Goal: Task Accomplishment & Management: Manage account settings

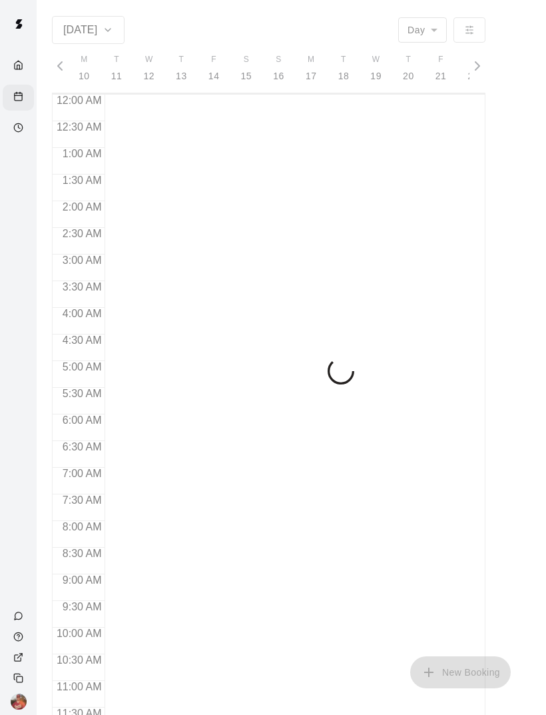
scroll to position [0, 5574]
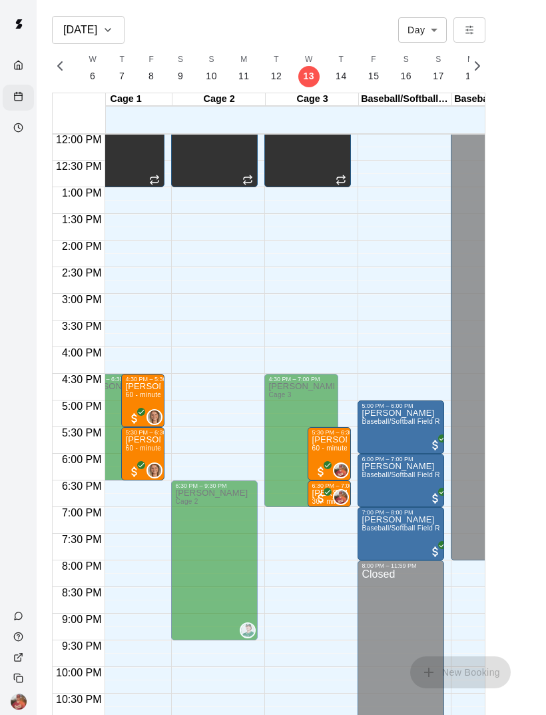
click at [492, 573] on div "[DATE] Day *** ​ M 10 T 11 W 12 T 13 F 14 S 15 S 16 M 17 T 18 W 19 T 20 F 21 S …" at bounding box center [269, 373] width 454 height 715
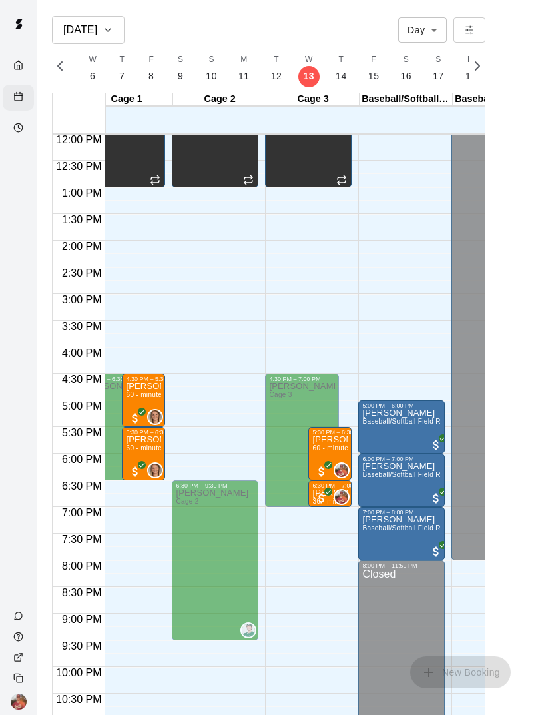
scroll to position [635, 11]
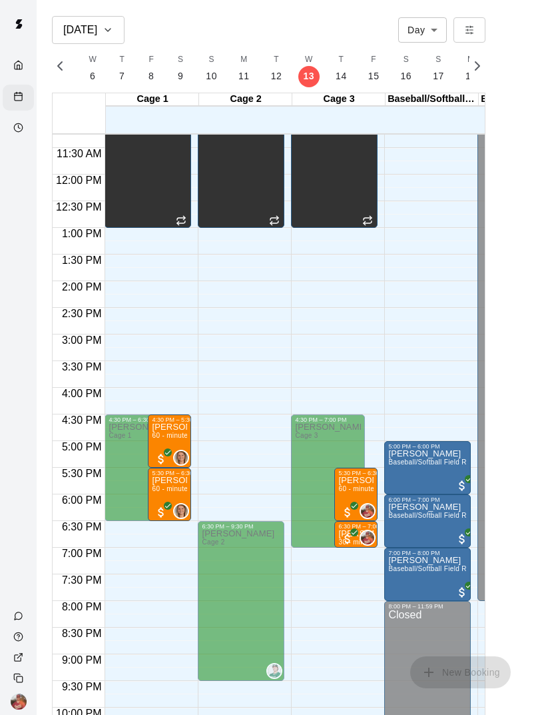
click at [352, 533] on icon "All customers have paid" at bounding box center [354, 532] width 8 height 8
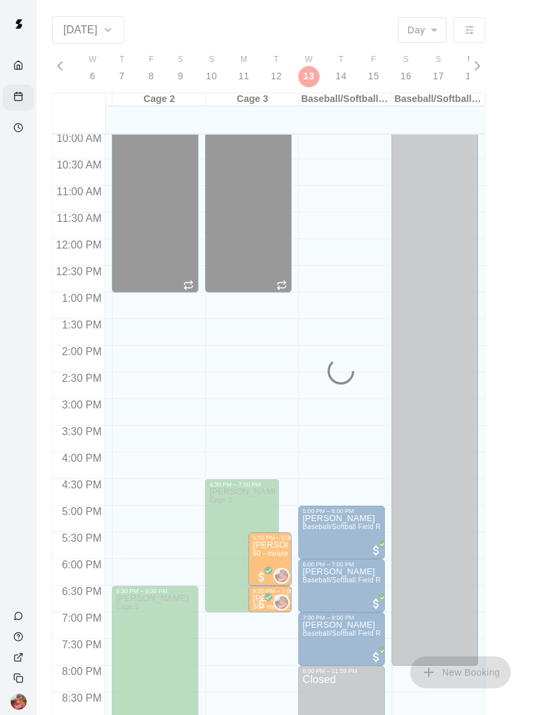
scroll to position [535, 87]
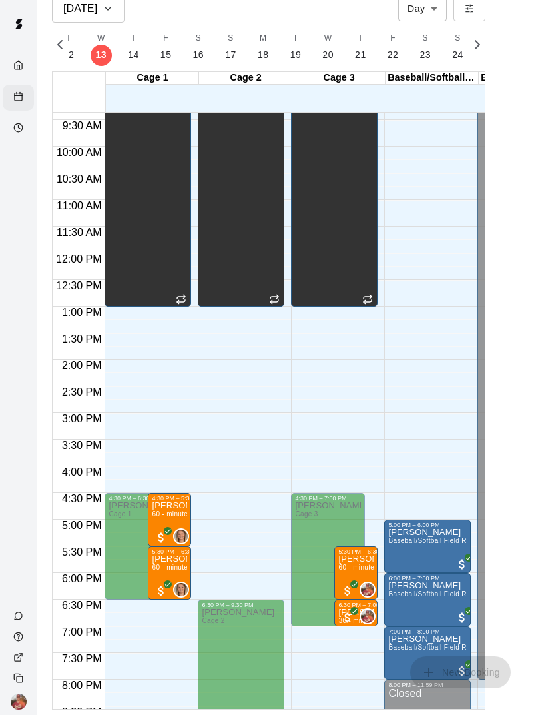
scroll to position [0, 5790]
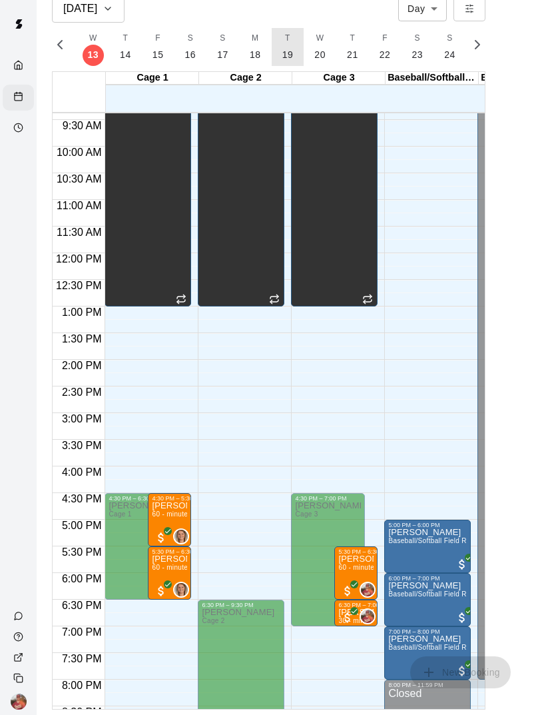
click at [288, 60] on p "19" at bounding box center [287, 55] width 11 height 14
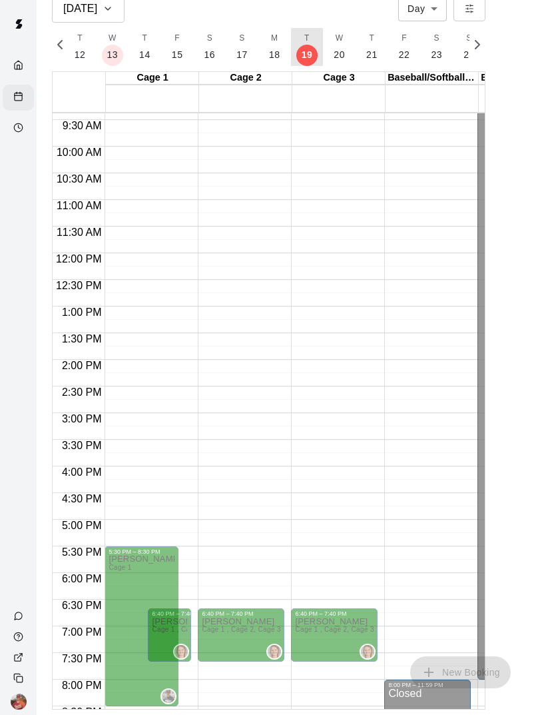
scroll to position [0, 5762]
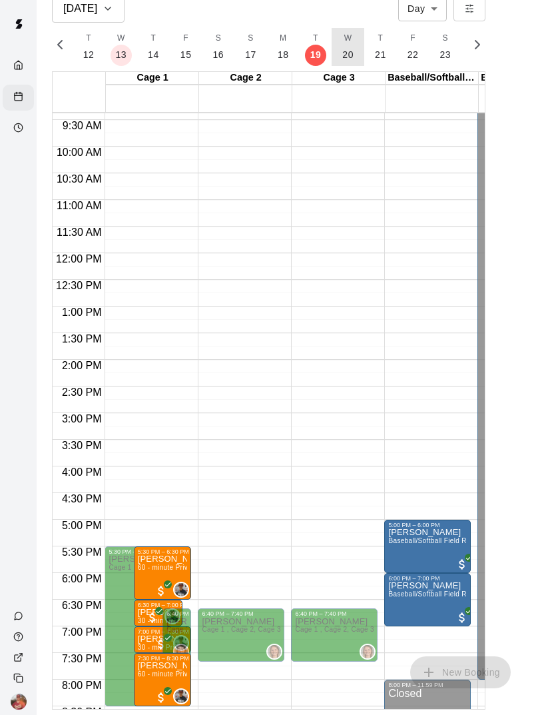
click at [343, 62] on button "W 20" at bounding box center [348, 47] width 33 height 38
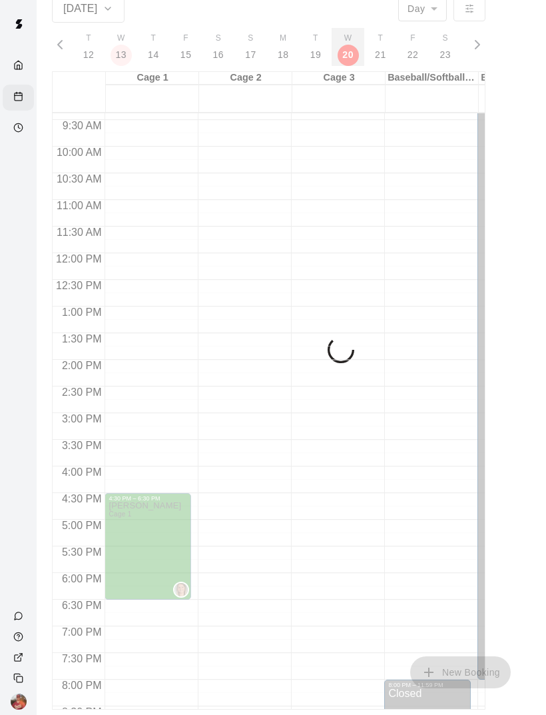
scroll to position [0, 5794]
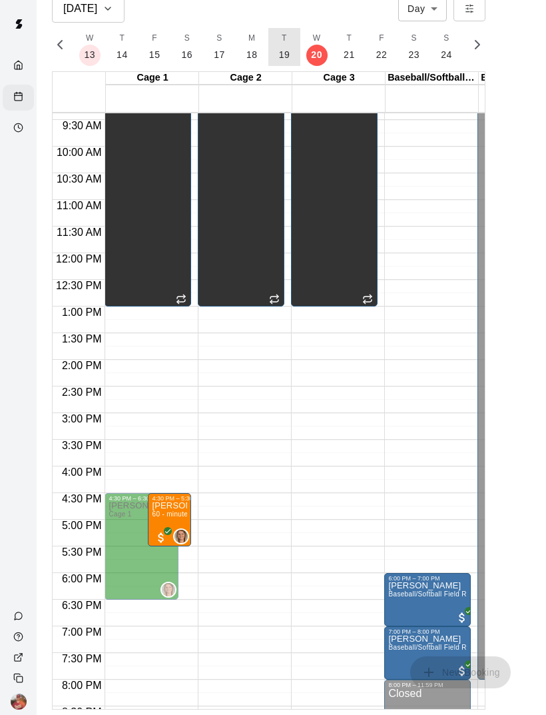
click at [280, 55] on p "19" at bounding box center [284, 55] width 11 height 14
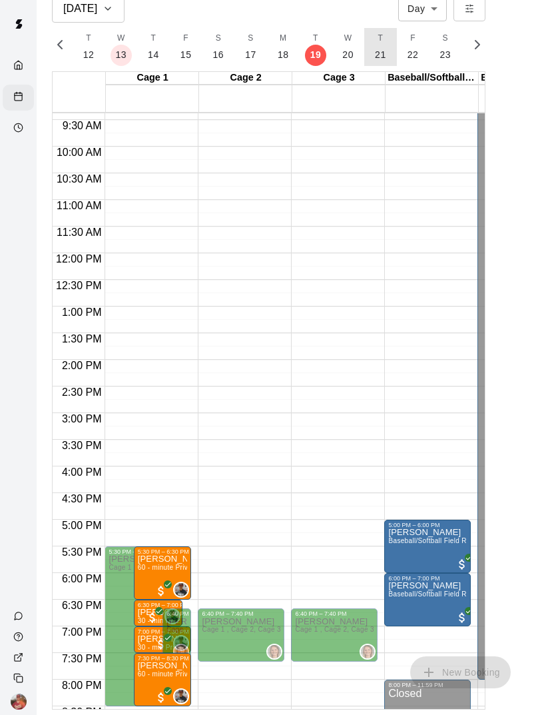
click at [375, 53] on p "21" at bounding box center [380, 55] width 11 height 14
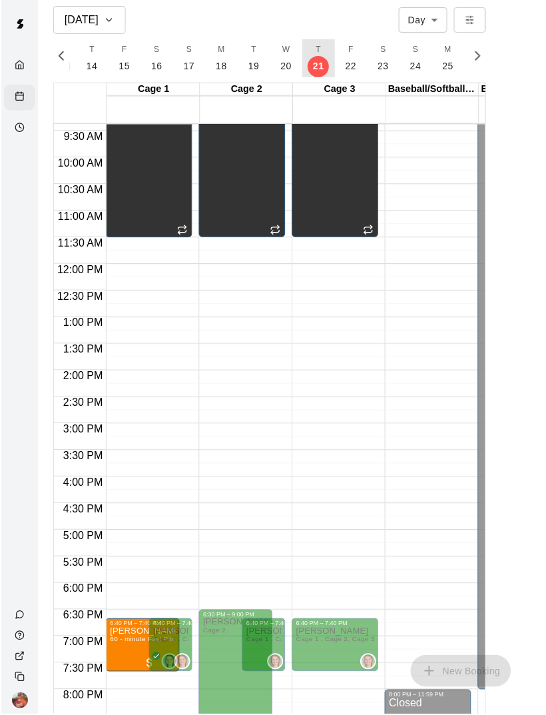
scroll to position [0, 0]
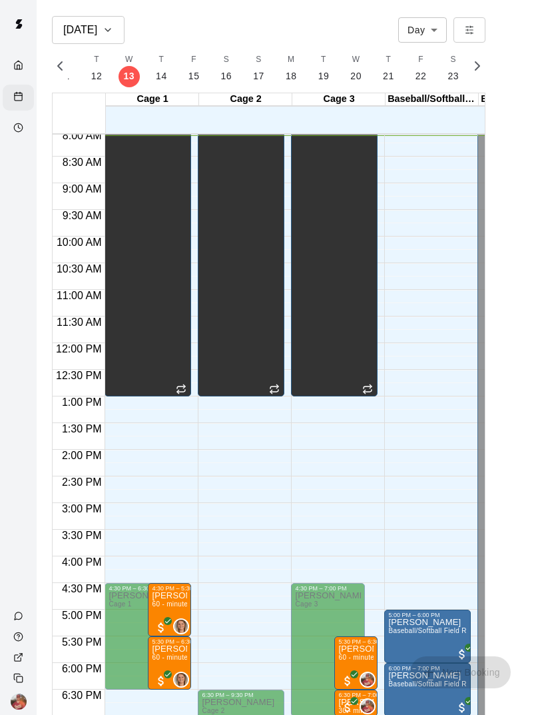
scroll to position [0, 5766]
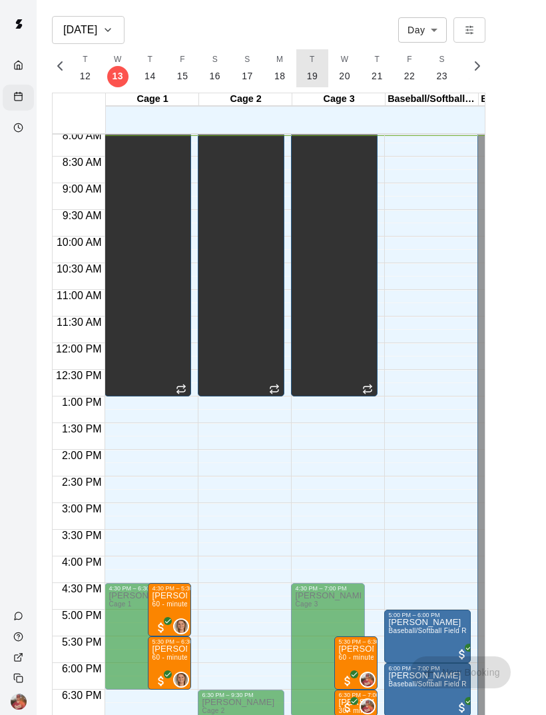
click at [312, 80] on p "19" at bounding box center [312, 76] width 11 height 14
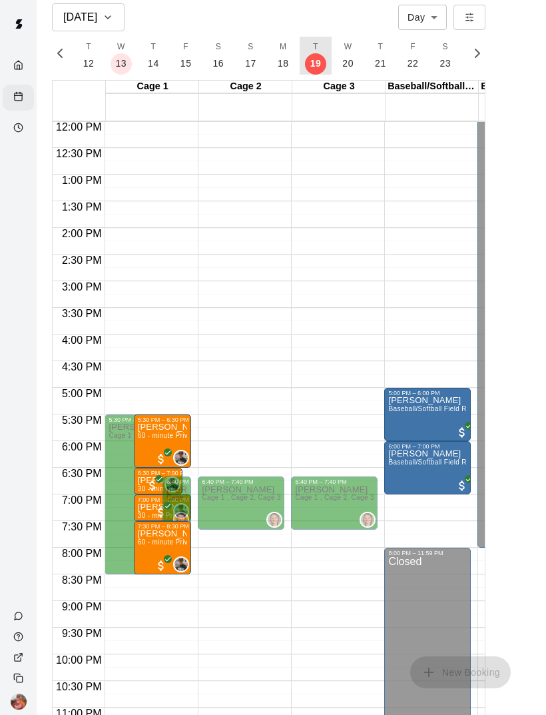
scroll to position [13, 0]
click at [346, 66] on p "20" at bounding box center [347, 63] width 11 height 14
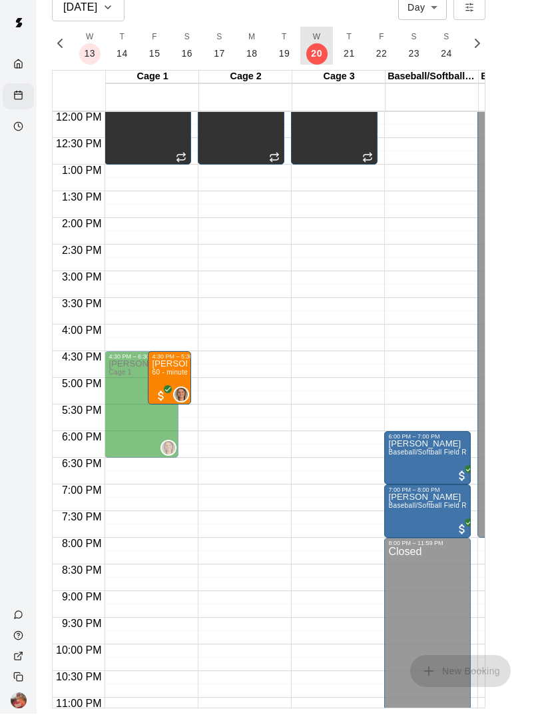
scroll to position [0, 0]
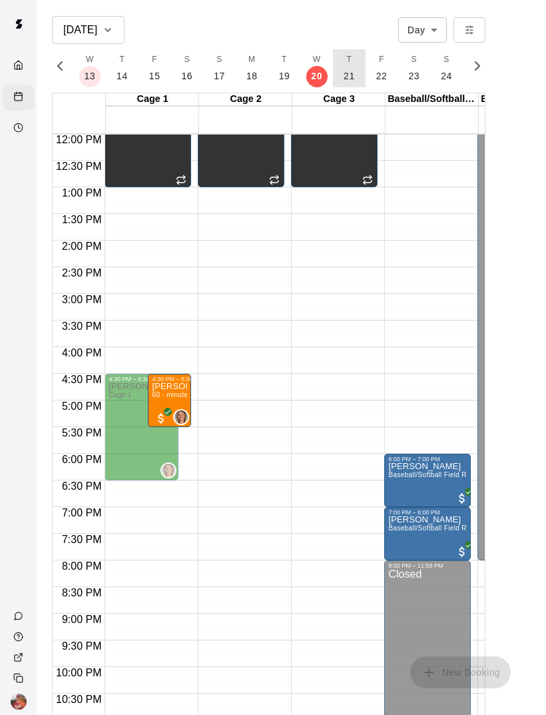
click at [346, 78] on p "21" at bounding box center [349, 76] width 11 height 14
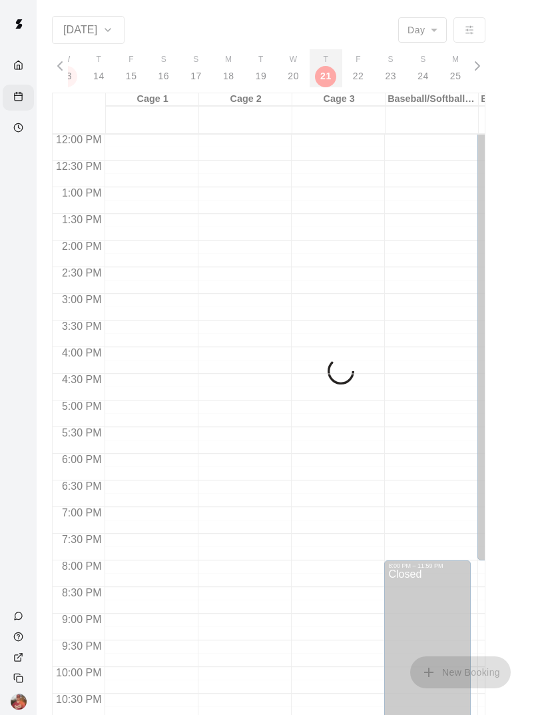
scroll to position [0, 5825]
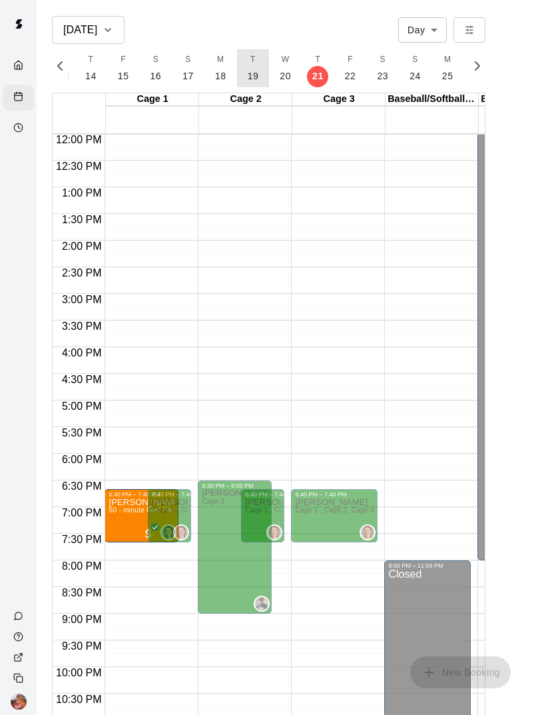
click at [250, 74] on p "19" at bounding box center [253, 76] width 11 height 14
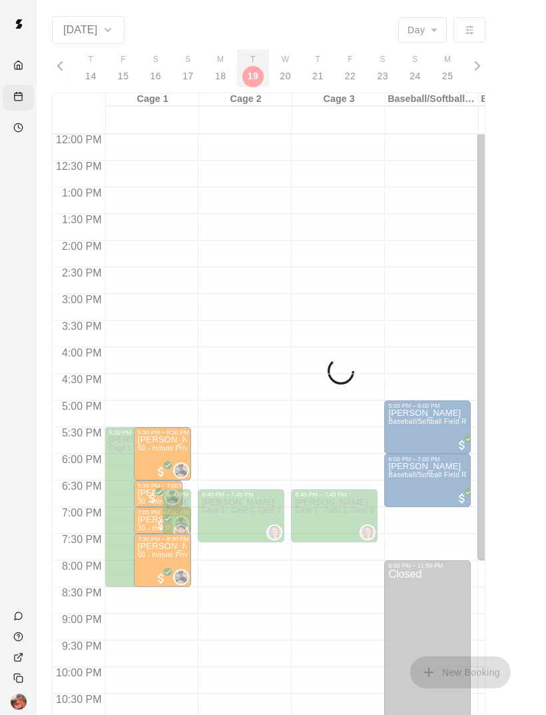
scroll to position [0, 5762]
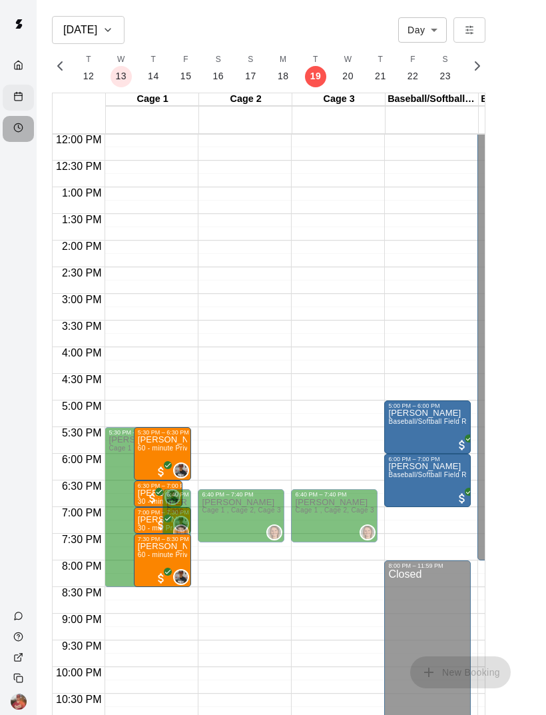
click at [16, 131] on icon "Availability" at bounding box center [18, 128] width 10 height 10
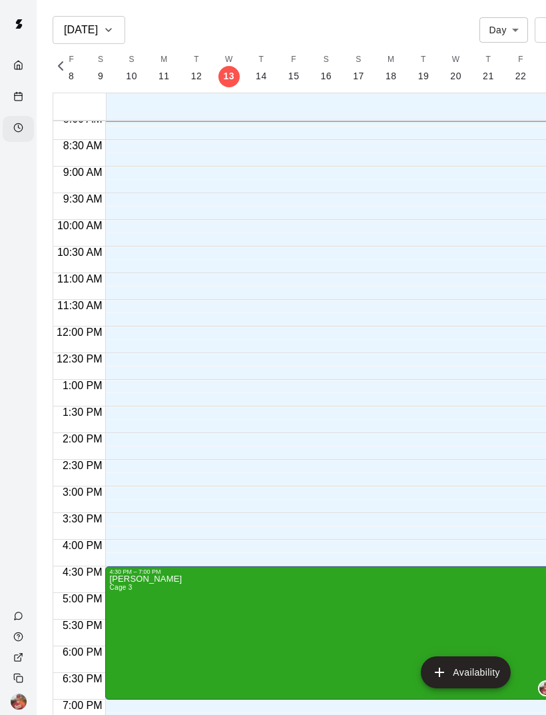
scroll to position [0, 5682]
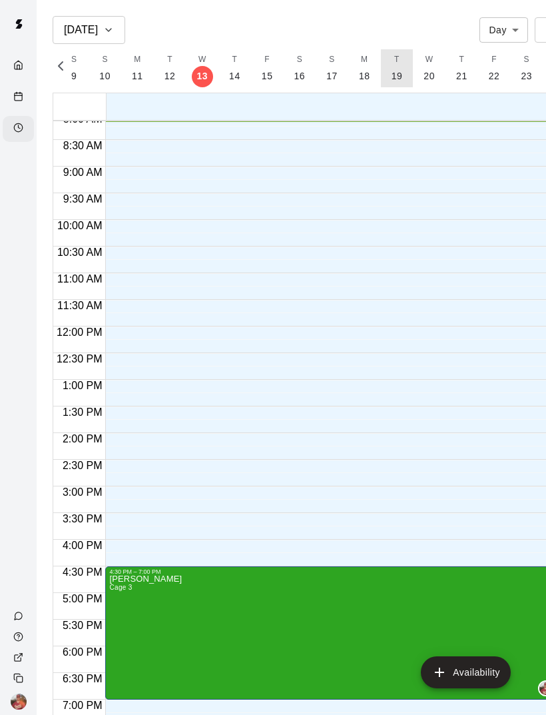
click at [397, 79] on p "19" at bounding box center [397, 76] width 11 height 14
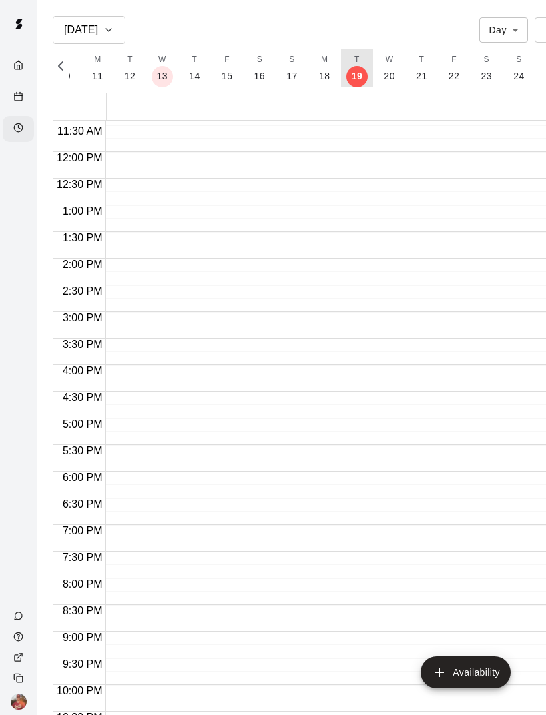
scroll to position [610, 0]
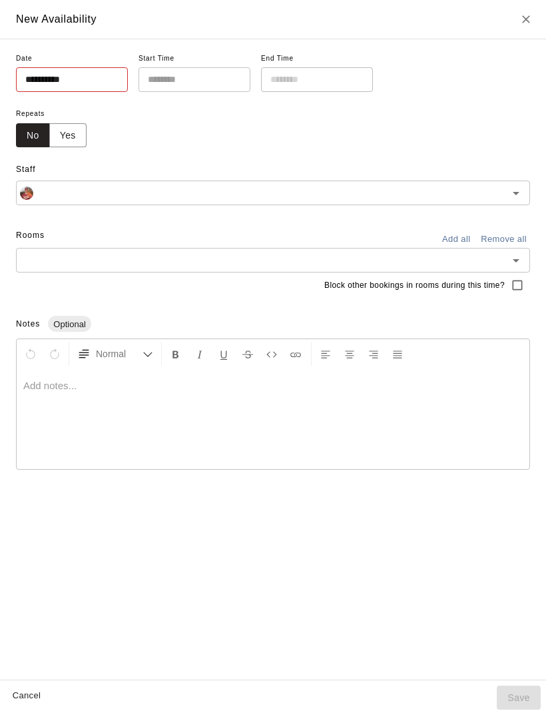
type input "**********"
type input "********"
type input "**********"
click at [511, 256] on icon "Open" at bounding box center [516, 260] width 16 height 16
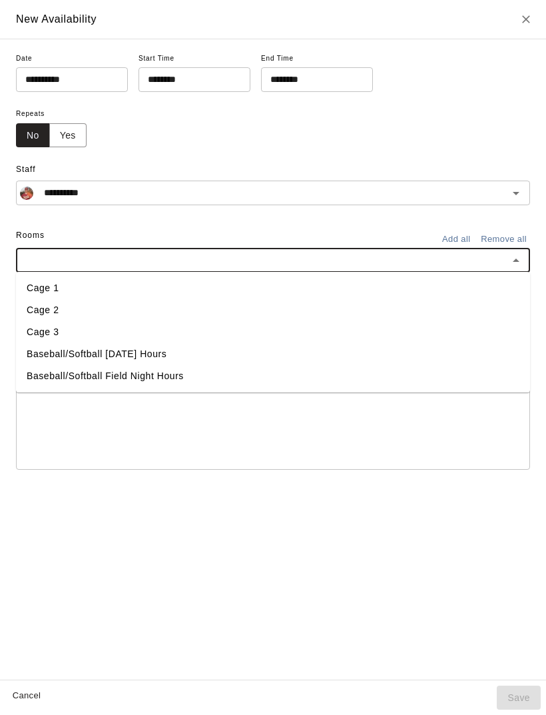
click at [116, 334] on li "Cage 3" at bounding box center [273, 332] width 514 height 22
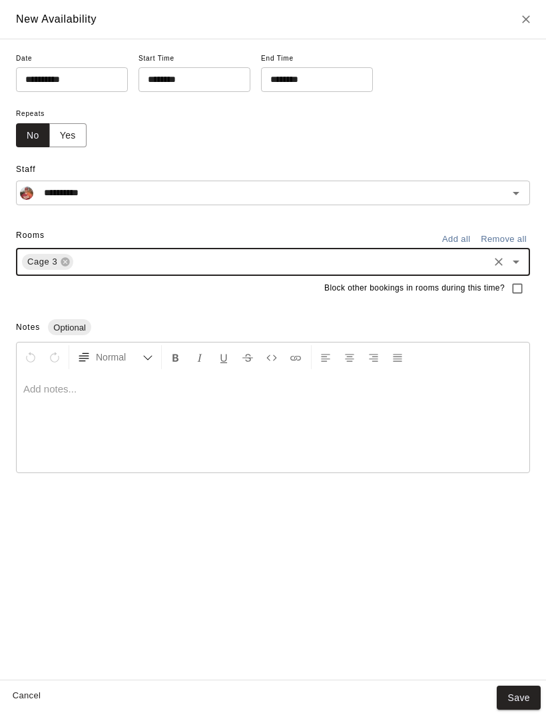
click at [519, 692] on button "Save" at bounding box center [519, 697] width 44 height 25
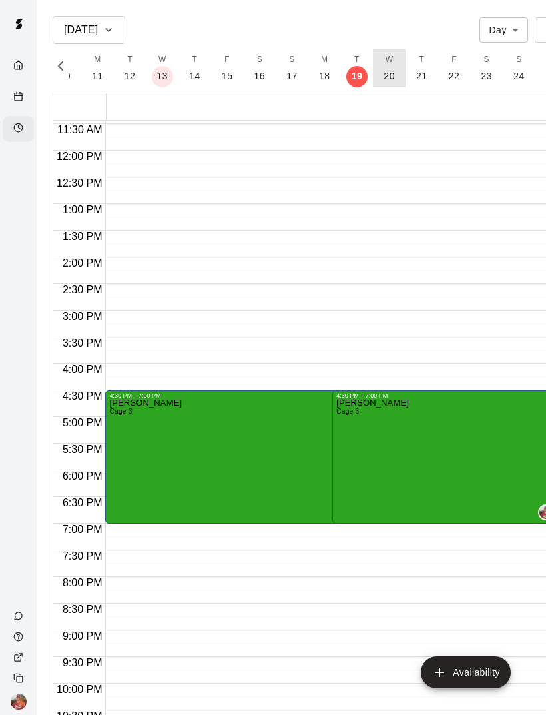
click at [389, 76] on p "20" at bounding box center [389, 76] width 11 height 14
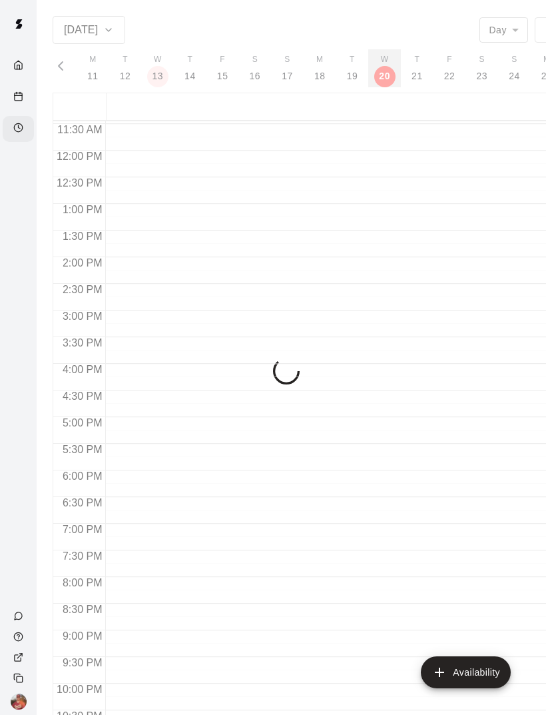
scroll to position [0, 5753]
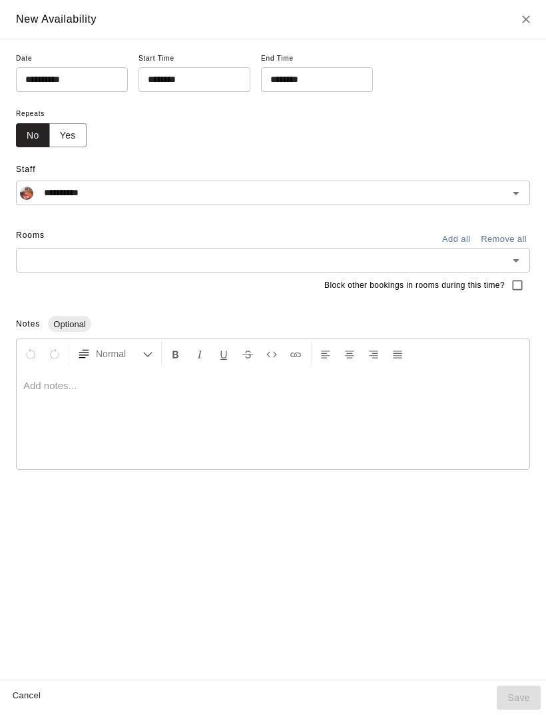
click at [511, 254] on icon "Open" at bounding box center [516, 260] width 16 height 16
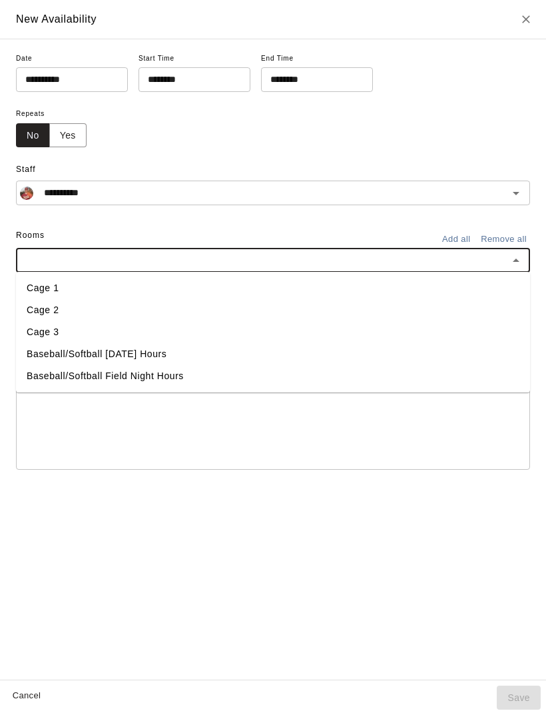
click at [106, 330] on li "Cage 3" at bounding box center [273, 332] width 514 height 22
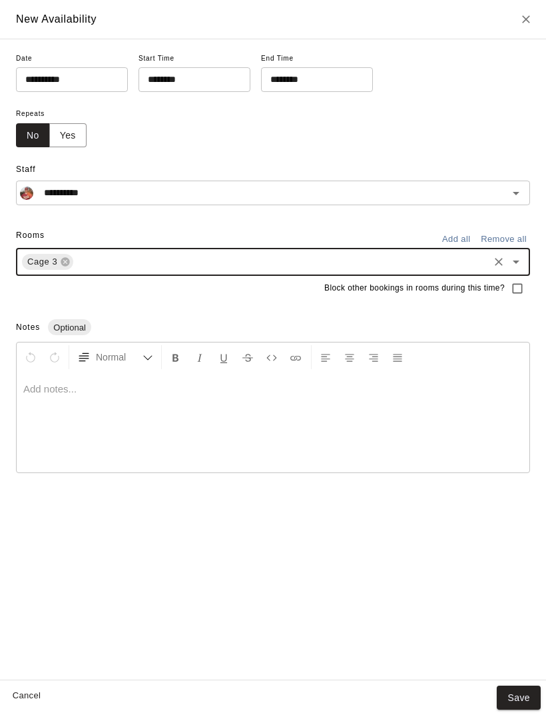
click at [517, 694] on button "Save" at bounding box center [519, 697] width 44 height 25
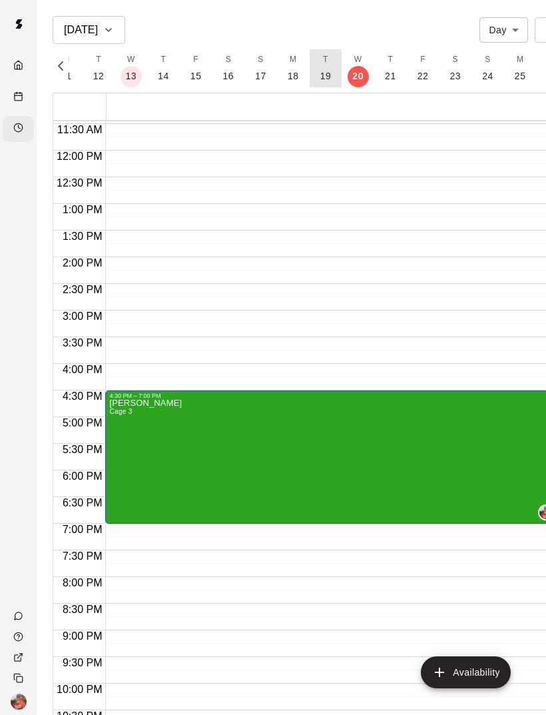
click at [321, 73] on p "19" at bounding box center [325, 76] width 11 height 14
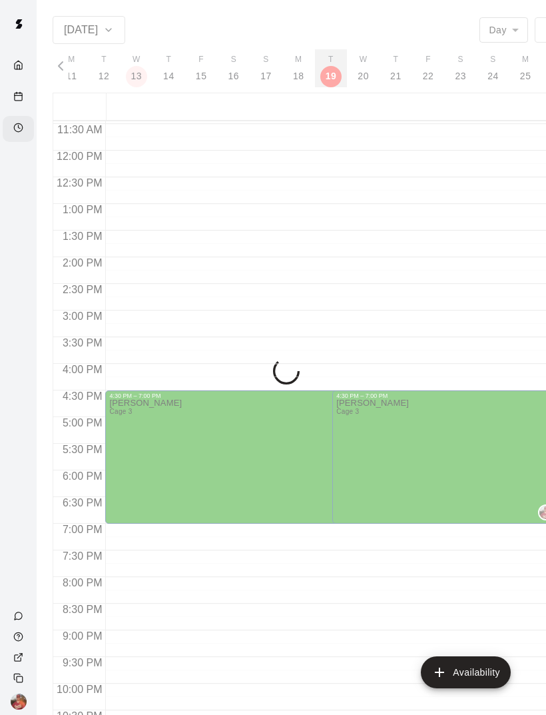
scroll to position [0, 5722]
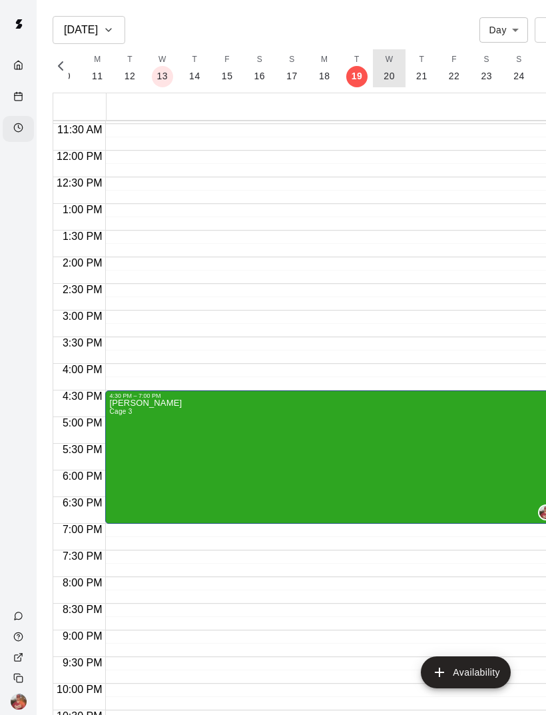
click at [389, 75] on p "20" at bounding box center [389, 76] width 11 height 14
click at [483, 78] on p "24" at bounding box center [487, 76] width 11 height 14
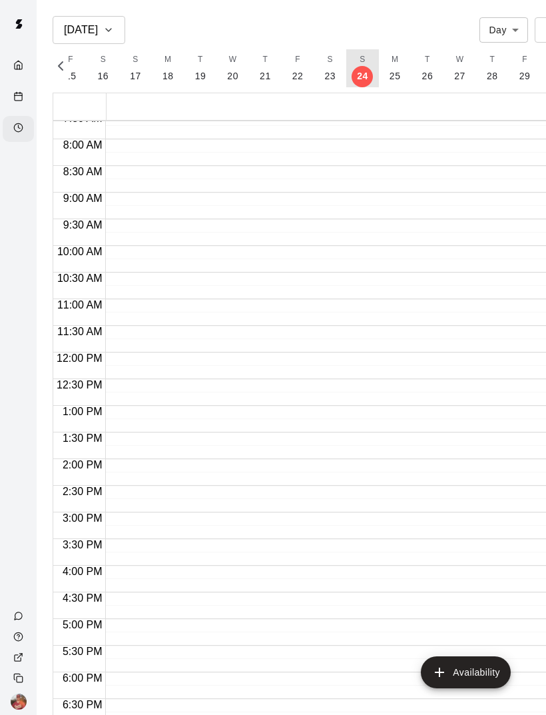
scroll to position [406, 0]
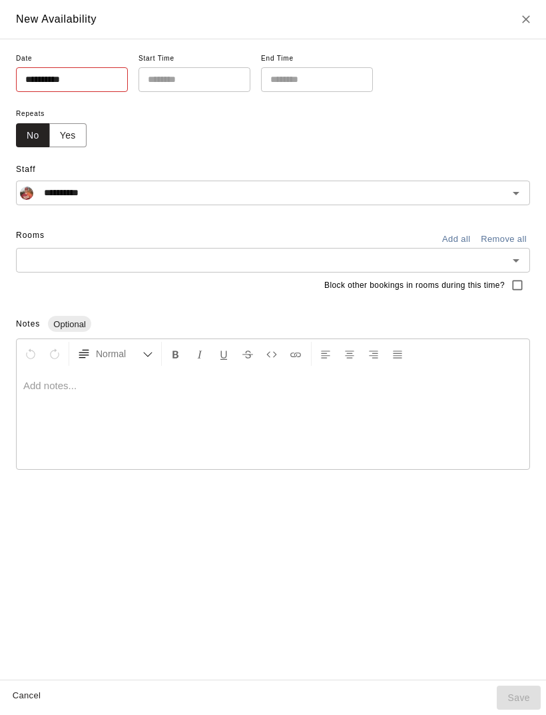
type input "**********"
type input "********"
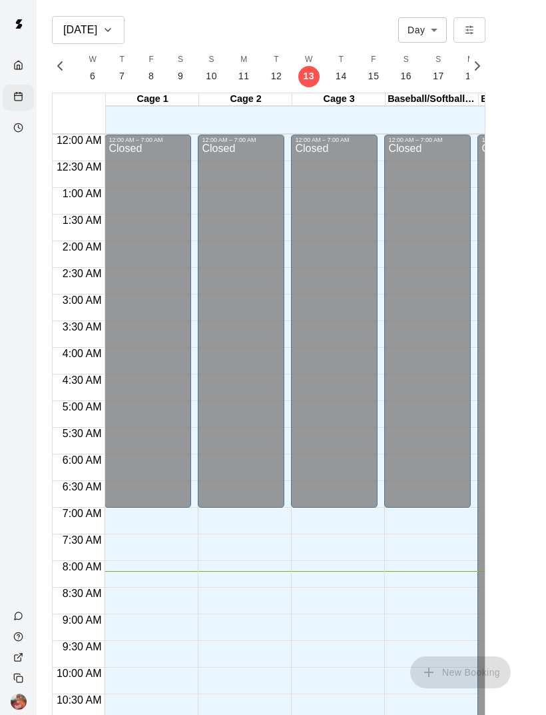
scroll to position [436, 0]
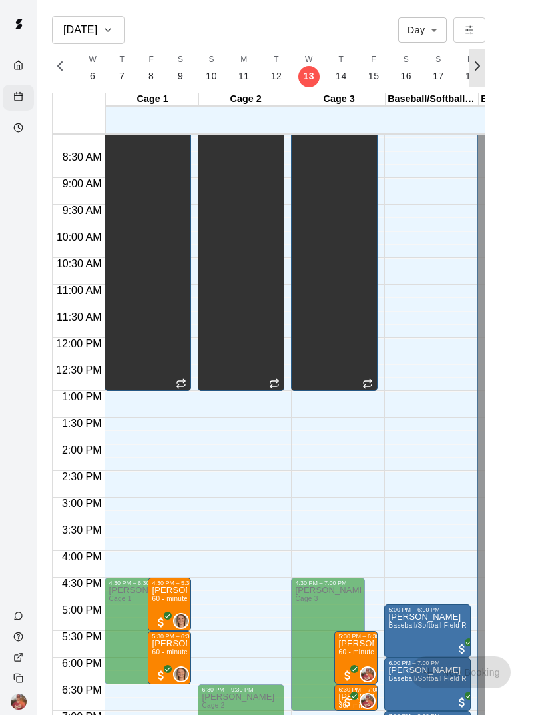
click at [484, 68] on icon "button" at bounding box center [478, 66] width 16 height 16
click at [373, 74] on p "24" at bounding box center [374, 76] width 11 height 14
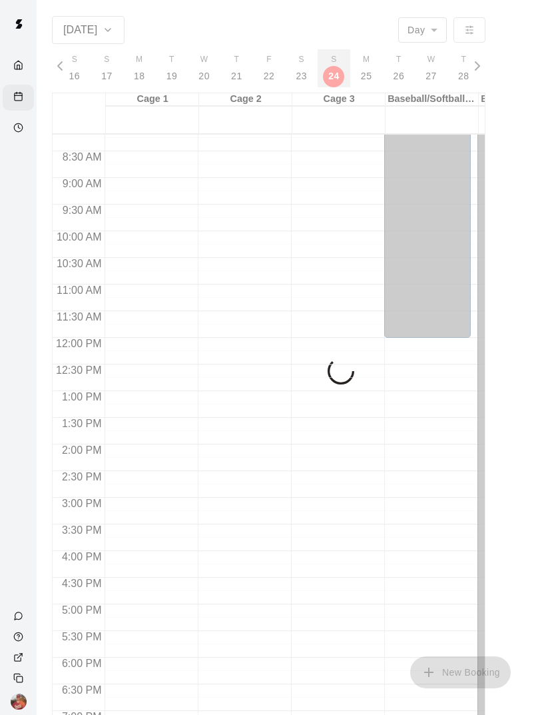
scroll to position [0, 5919]
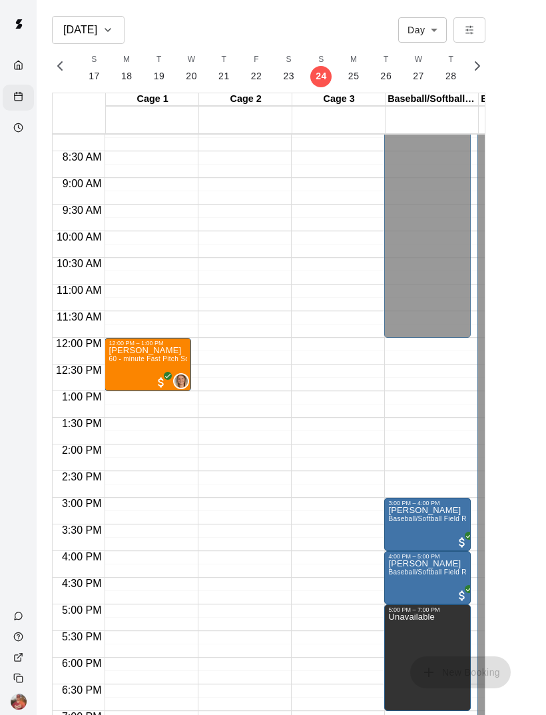
click at [20, 127] on icon "Availability" at bounding box center [18, 128] width 10 height 10
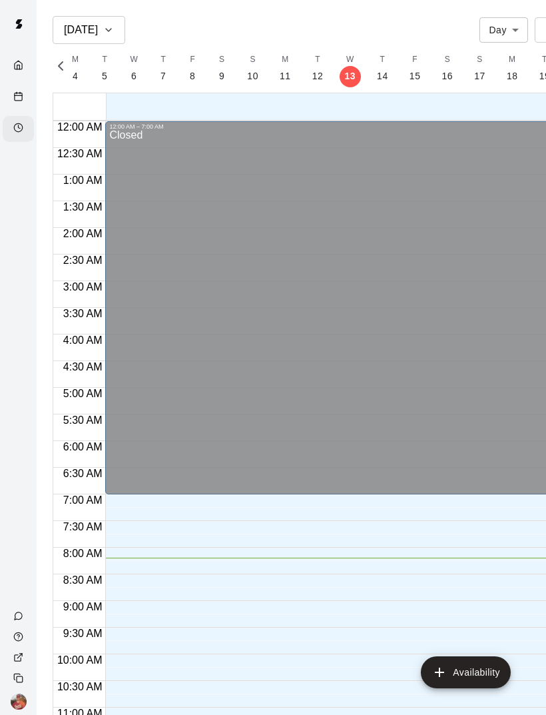
scroll to position [436, 0]
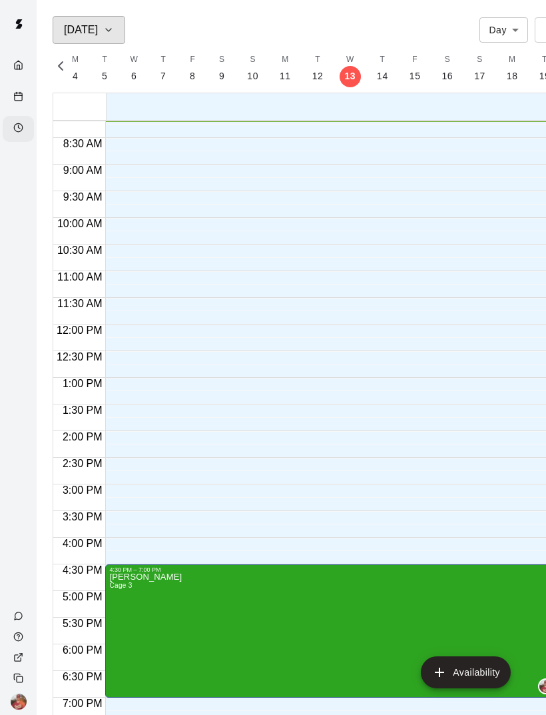
click at [114, 25] on icon "button" at bounding box center [108, 30] width 11 height 16
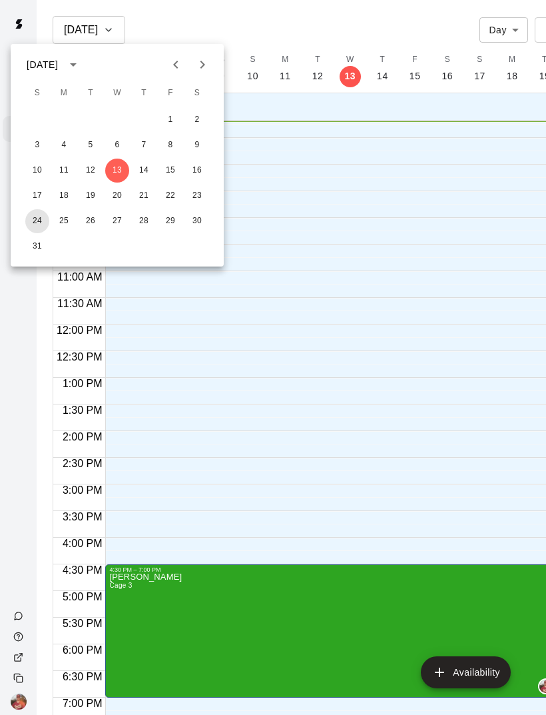
click at [38, 220] on button "24" at bounding box center [37, 221] width 24 height 24
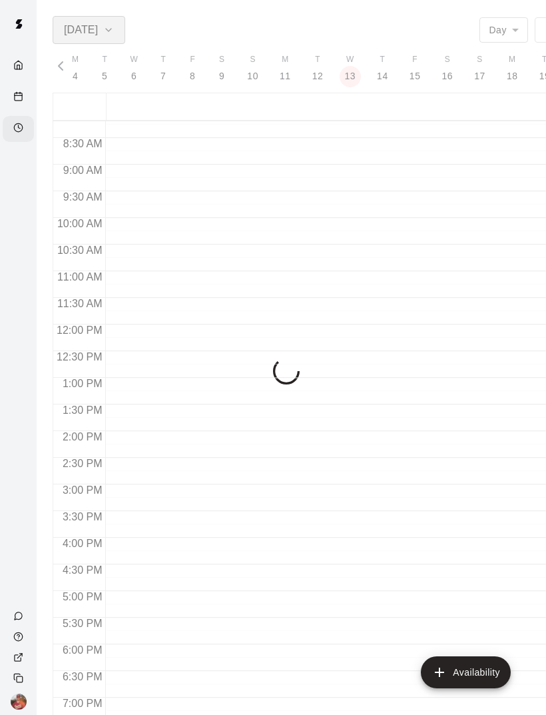
scroll to position [0, 5878]
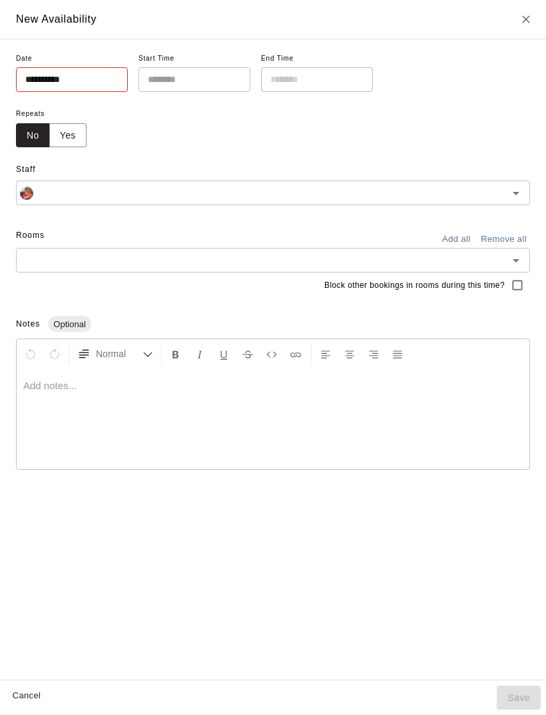
type input "**********"
type input "********"
type input "**********"
click at [382, 256] on input "text" at bounding box center [262, 260] width 484 height 17
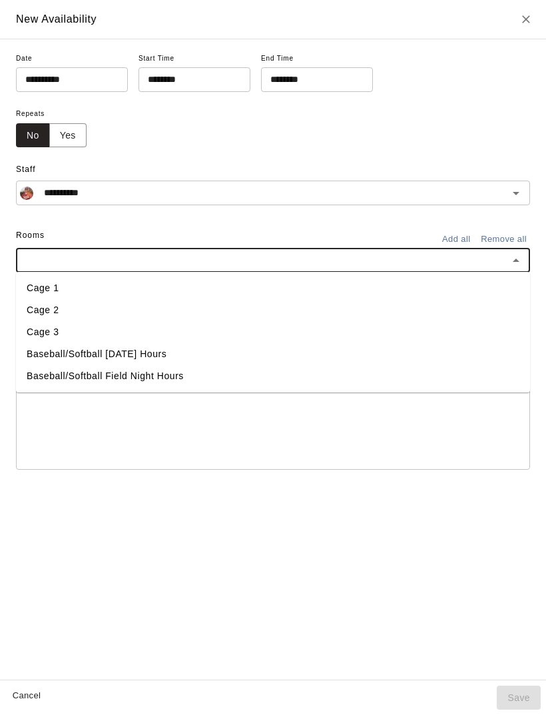
click at [127, 328] on li "Cage 3" at bounding box center [273, 332] width 514 height 22
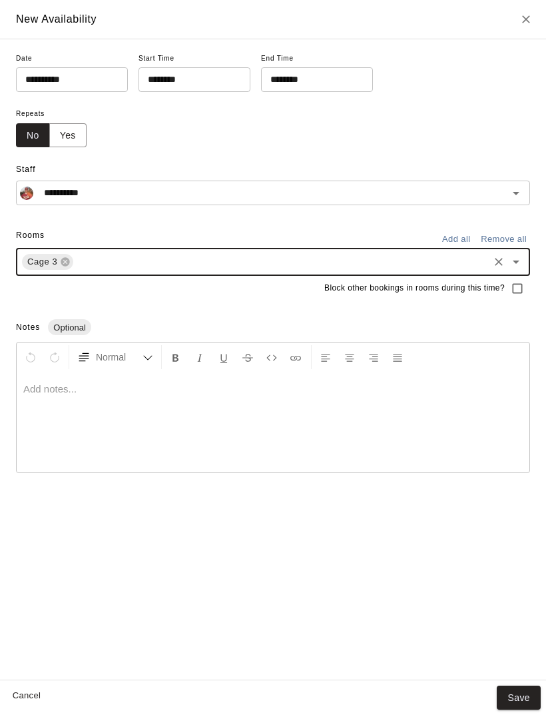
click at [518, 695] on button "Save" at bounding box center [519, 697] width 44 height 25
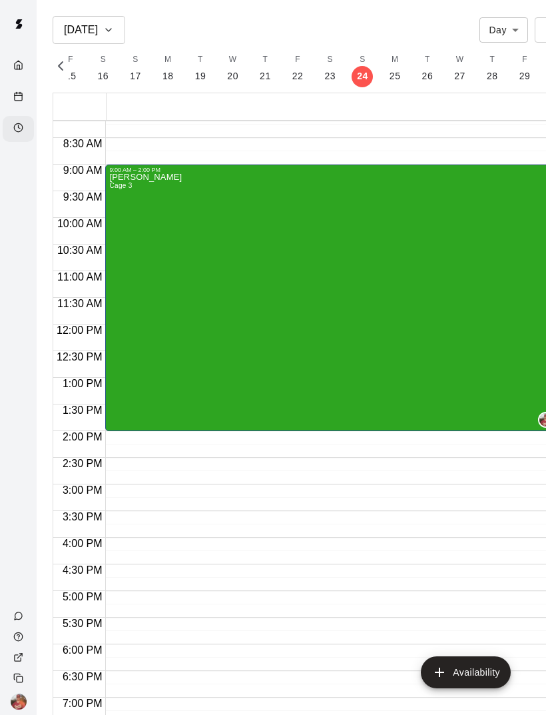
click at [19, 95] on line "Calendar" at bounding box center [18, 95] width 7 height 0
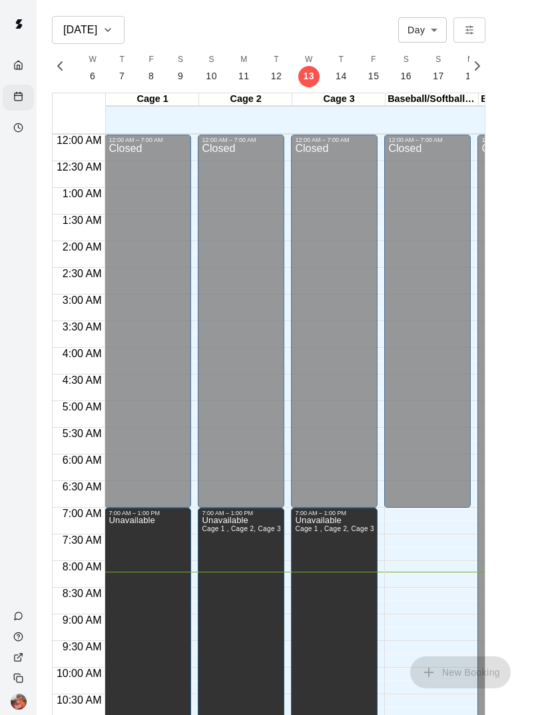
scroll to position [437, 0]
